Goal: Transaction & Acquisition: Obtain resource

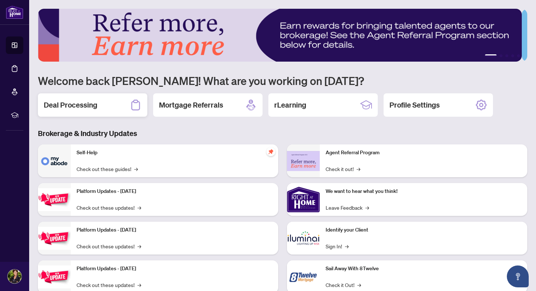
click at [80, 104] on h2 "Deal Processing" at bounding box center [71, 105] width 54 height 10
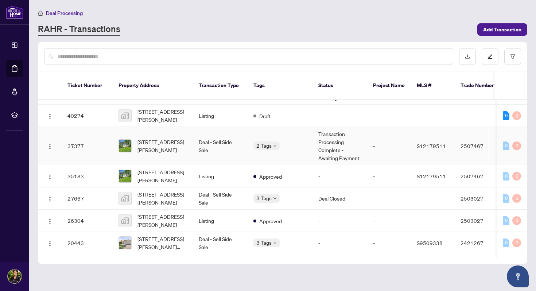
scroll to position [112, 0]
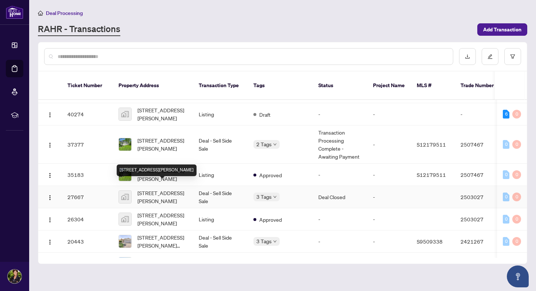
click at [147, 189] on span "[STREET_ADDRESS][PERSON_NAME]" at bounding box center [162, 197] width 50 height 16
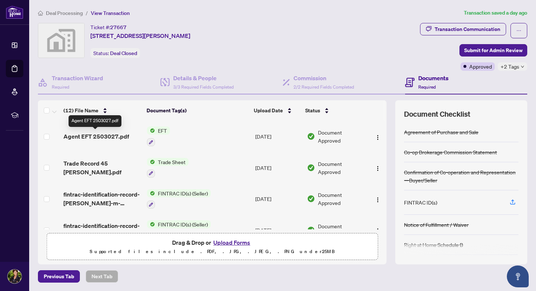
click at [113, 132] on span "Agent EFT 2503027.pdf" at bounding box center [96, 136] width 66 height 9
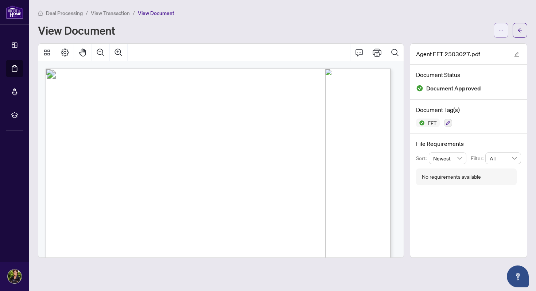
click at [455, 29] on icon "ellipsis" at bounding box center [500, 30] width 5 height 5
click at [455, 44] on span "Download" at bounding box center [474, 46] width 55 height 8
click at [455, 29] on icon "arrow-left" at bounding box center [519, 30] width 5 height 5
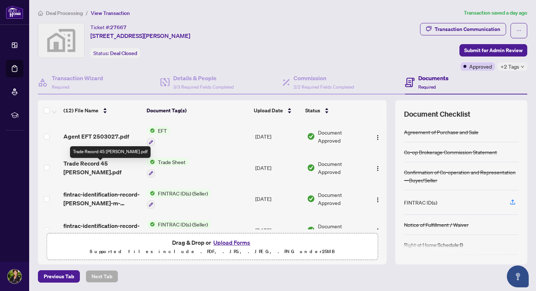
click at [121, 166] on span "Trade Record 45 [PERSON_NAME].pdf" at bounding box center [102, 167] width 78 height 17
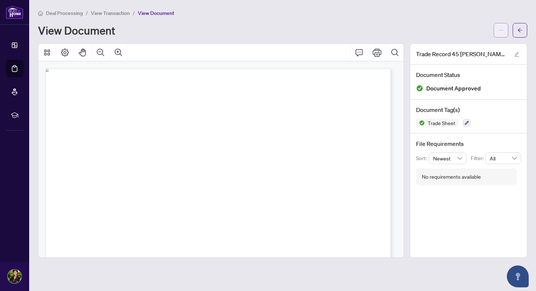
click at [455, 29] on icon "ellipsis" at bounding box center [500, 30] width 5 height 5
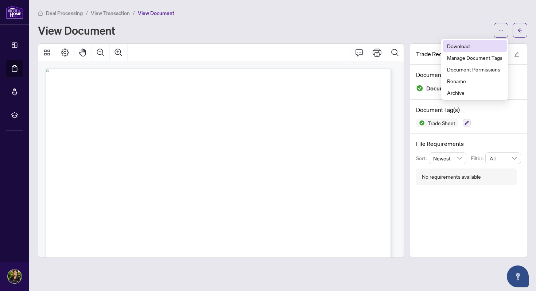
click at [455, 44] on span "Download" at bounding box center [474, 46] width 55 height 8
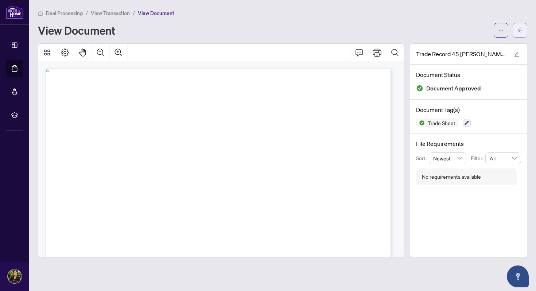
click at [455, 28] on icon "arrow-left" at bounding box center [519, 30] width 5 height 5
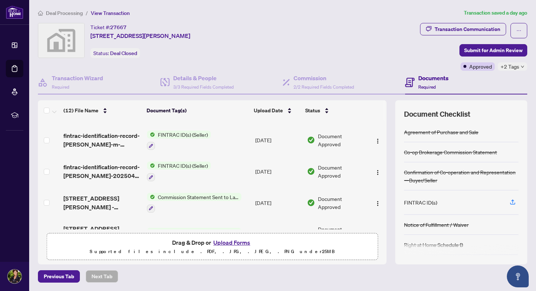
scroll to position [59, 0]
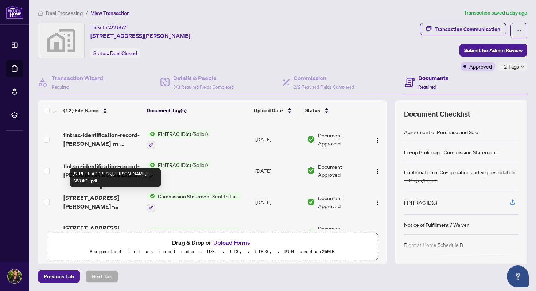
click at [78, 198] on span "[STREET_ADDRESS][PERSON_NAME] - INVOICE.pdf" at bounding box center [102, 201] width 78 height 17
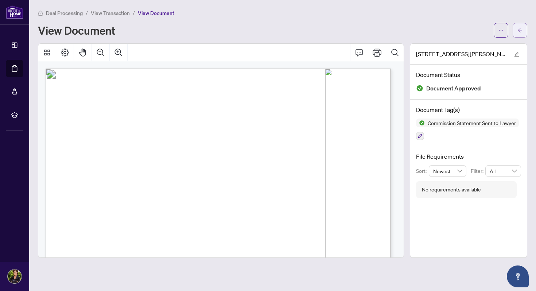
click at [455, 28] on icon "arrow-left" at bounding box center [519, 30] width 5 height 5
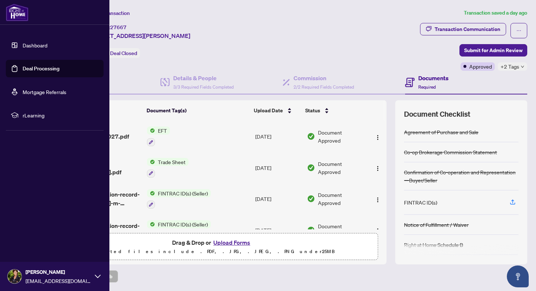
click at [23, 45] on link "Dashboard" at bounding box center [35, 45] width 25 height 7
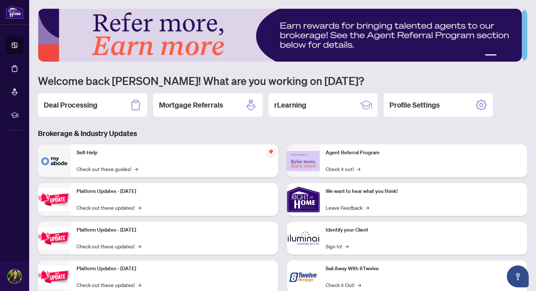
scroll to position [22, 0]
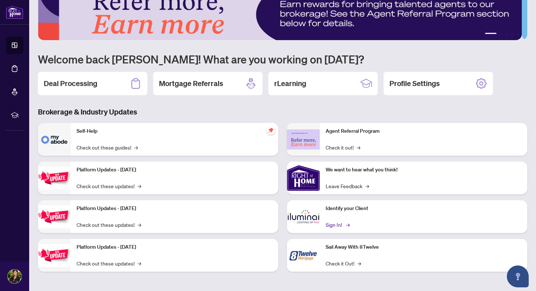
click at [328, 223] on link "Sign In! →" at bounding box center [337, 225] width 23 height 8
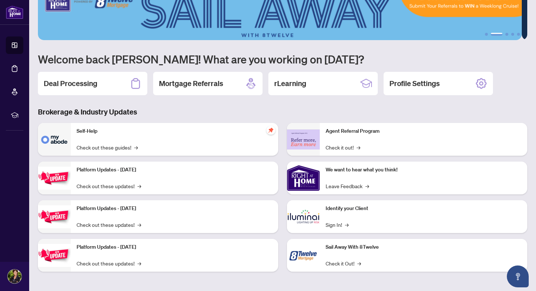
click at [298, 216] on img at bounding box center [303, 216] width 33 height 33
